Goal: Navigation & Orientation: Find specific page/section

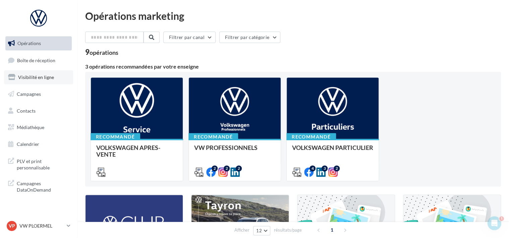
click at [40, 81] on link "Visibilité en ligne" at bounding box center [38, 77] width 69 height 14
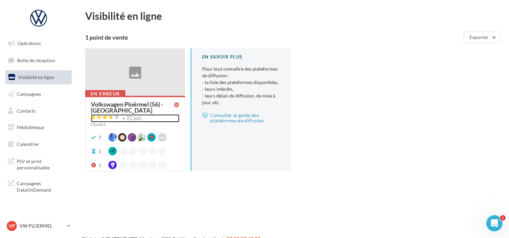
click at [140, 119] on div "97 avis" at bounding box center [135, 118] width 89 height 8
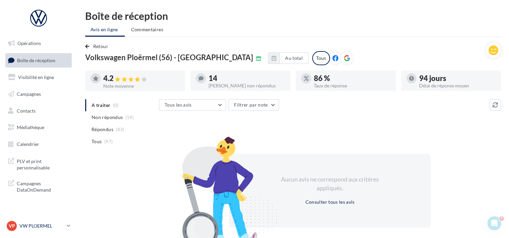
click at [35, 227] on p "VW PLOERMEL" at bounding box center [41, 225] width 45 height 7
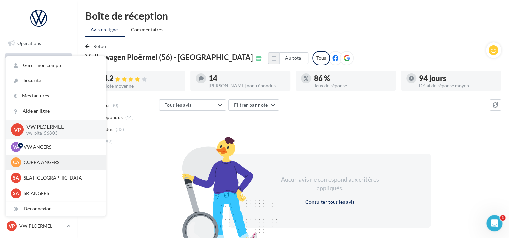
scroll to position [62, 0]
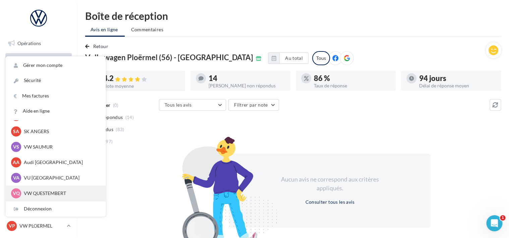
click at [34, 197] on div "VQ VW QUESTEMBERT vw-pita-56230" at bounding box center [55, 193] width 89 height 10
